Goal: Information Seeking & Learning: Learn about a topic

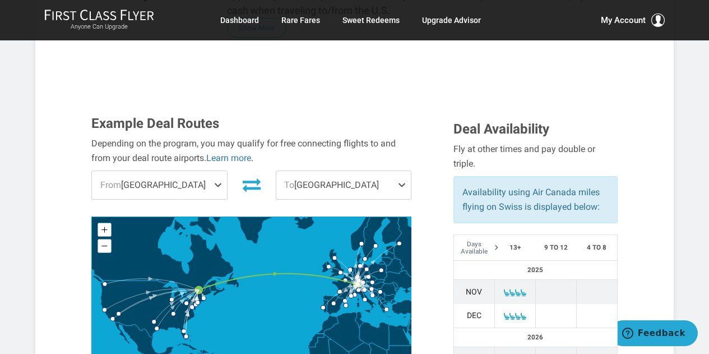
click at [544, 25] on div "My Account Beth Mcwhirter Gold since May 2025 Account Membership Contact Us Hel…" at bounding box center [602, 19] width 123 height 13
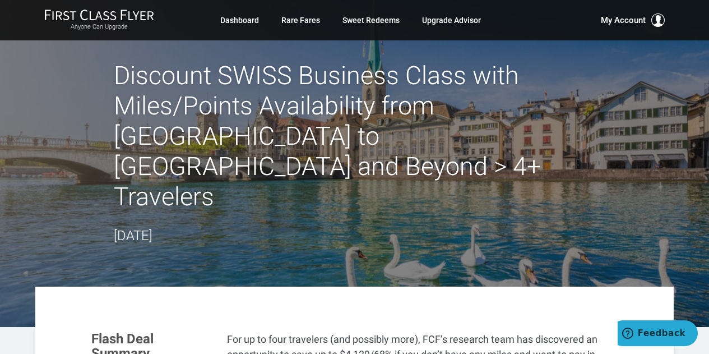
click at [708, 26] on div "Anyone Can Upgrade Dashboard Rare Fares Sweet Redeems Upgrade Advisor Profile L…" at bounding box center [354, 20] width 709 height 40
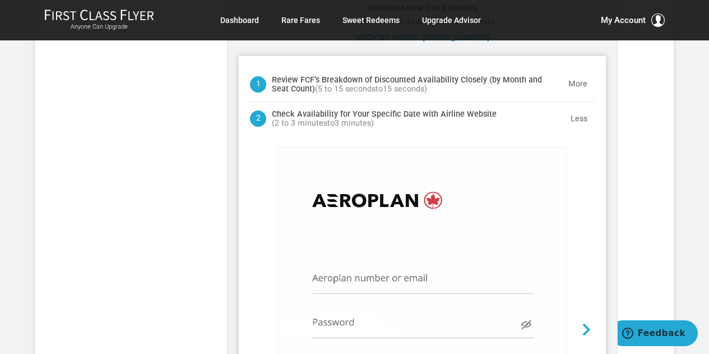
scroll to position [71, 0]
click at [323, 247] on img at bounding box center [422, 301] width 287 height 308
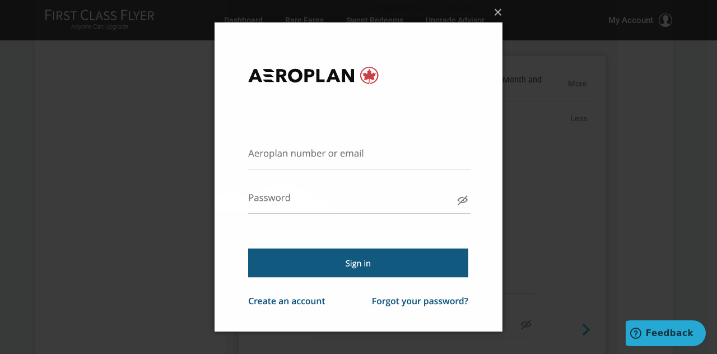
click at [301, 155] on img at bounding box center [359, 177] width 288 height 354
click at [500, 16] on button "×" at bounding box center [362, 12] width 288 height 25
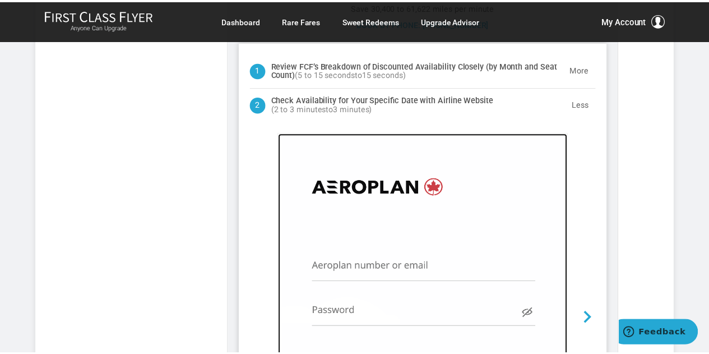
scroll to position [1078, 0]
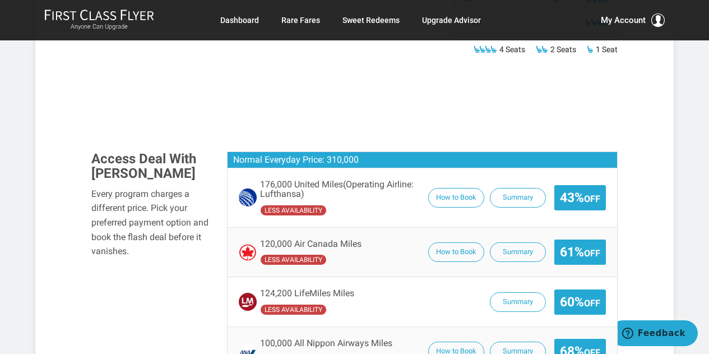
scroll to position [659, 0]
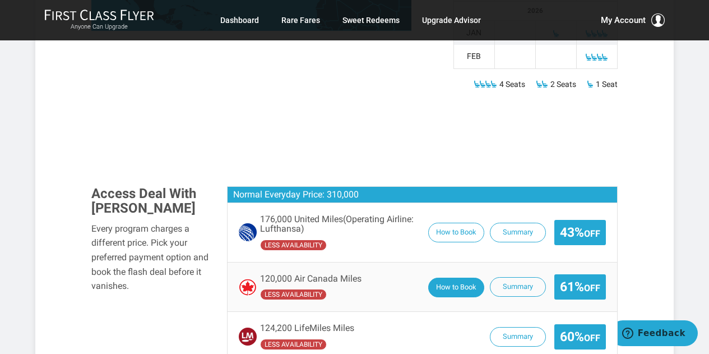
click at [446, 277] on button "How to Book" at bounding box center [456, 287] width 56 height 20
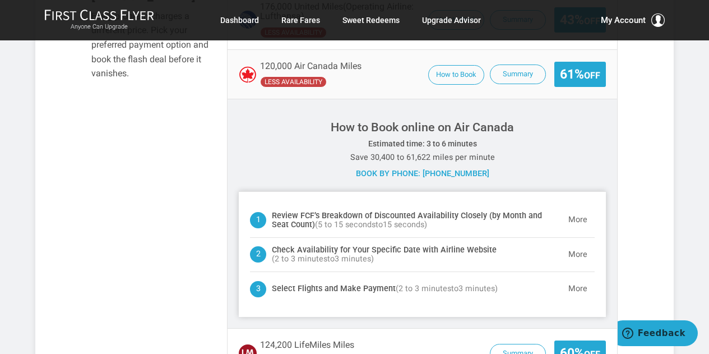
scroll to position [904, 0]
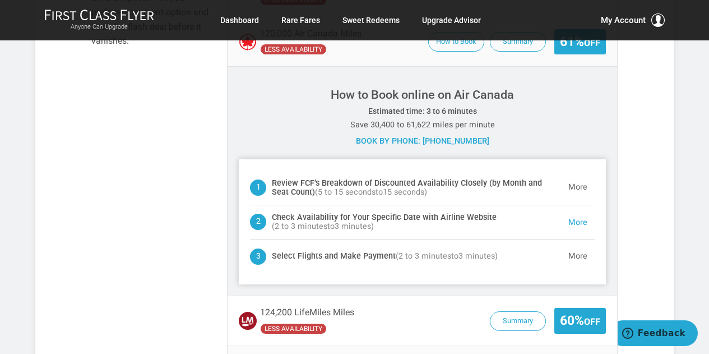
click at [581, 211] on button "More" at bounding box center [578, 222] width 34 height 22
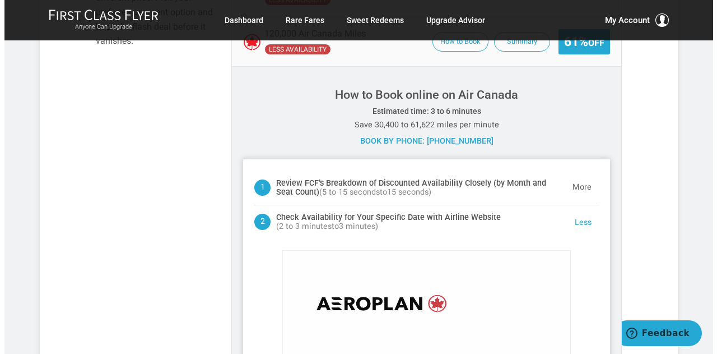
scroll to position [1010, 0]
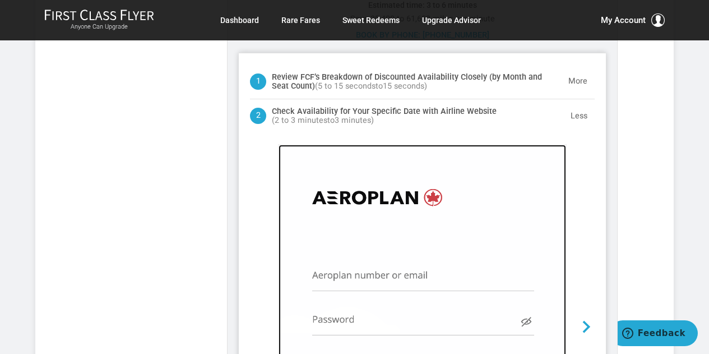
click at [358, 254] on img at bounding box center [422, 299] width 287 height 308
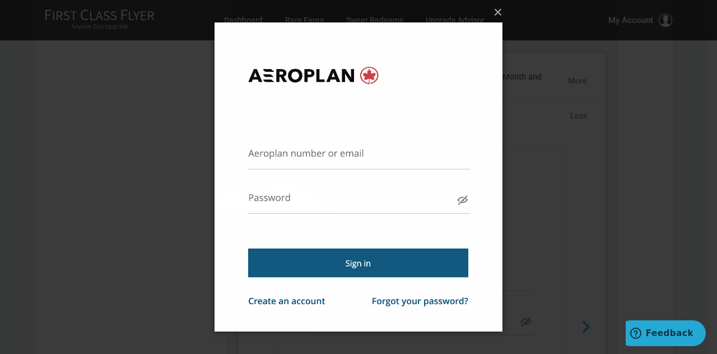
click at [309, 155] on img at bounding box center [359, 177] width 288 height 354
click at [365, 146] on img at bounding box center [359, 177] width 288 height 354
click at [254, 205] on img at bounding box center [359, 177] width 288 height 354
click at [499, 16] on button "×" at bounding box center [362, 12] width 288 height 25
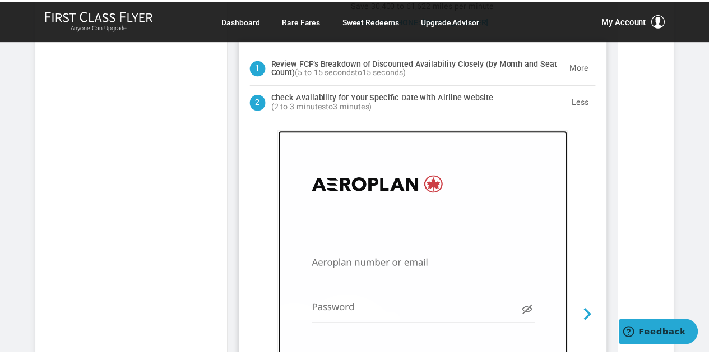
scroll to position [1078, 0]
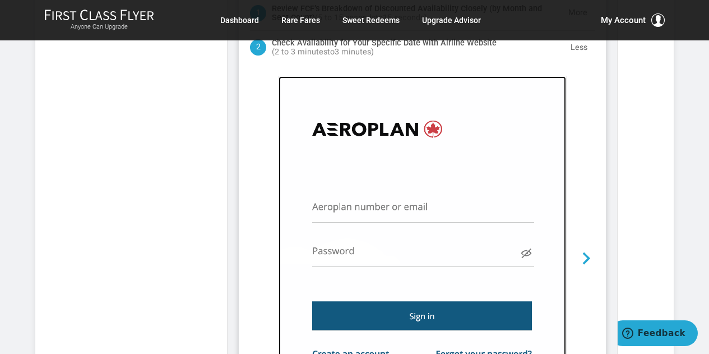
click at [351, 185] on img at bounding box center [422, 230] width 287 height 308
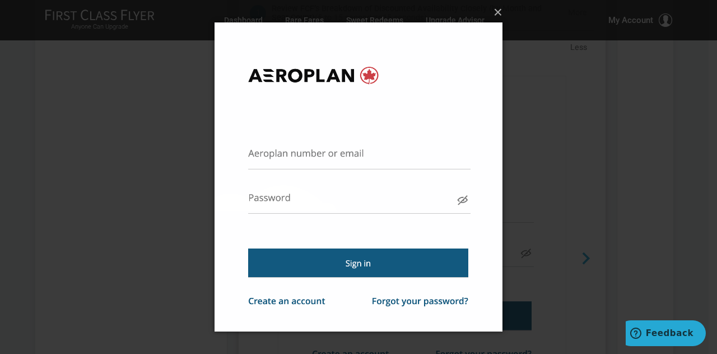
click at [362, 151] on img at bounding box center [359, 177] width 288 height 354
click at [499, 15] on button "×" at bounding box center [362, 12] width 288 height 25
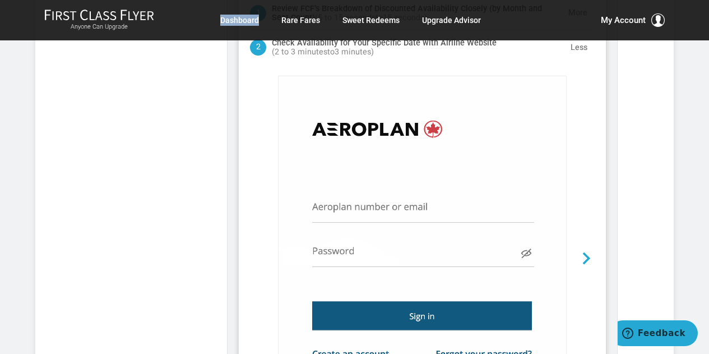
click at [499, 15] on div "Anyone Can Upgrade Dashboard Rare Fares Sweet Redeems Upgrade Advisor Profile L…" at bounding box center [354, 20] width 638 height 22
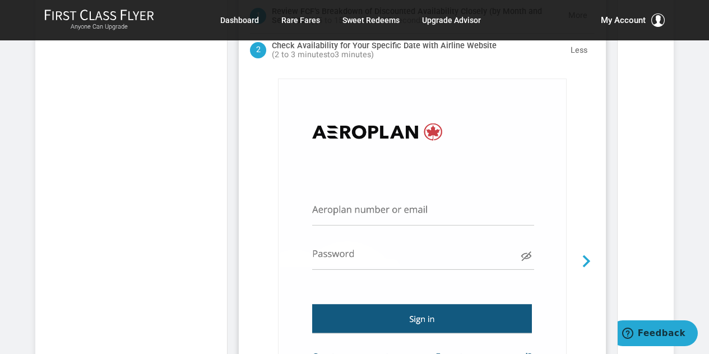
click at [90, 133] on div "Access Deal With [PERSON_NAME] Every program charges a different price. Pick yo…" at bounding box center [354, 301] width 543 height 1062
